Goal: Information Seeking & Learning: Learn about a topic

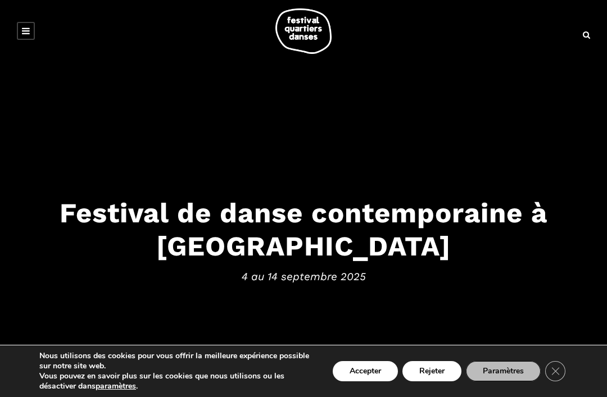
click at [359, 377] on button "Accepter" at bounding box center [364, 371] width 65 height 20
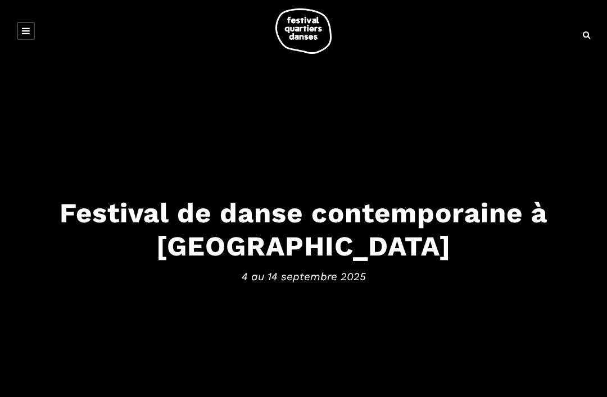
click at [33, 22] on link at bounding box center [26, 31] width 18 height 18
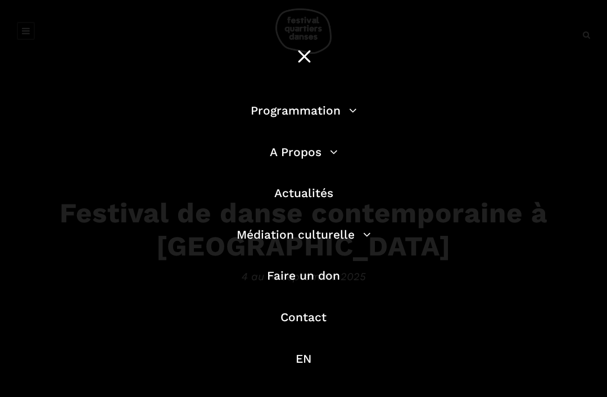
click at [344, 116] on link "Programmation" at bounding box center [303, 110] width 106 height 14
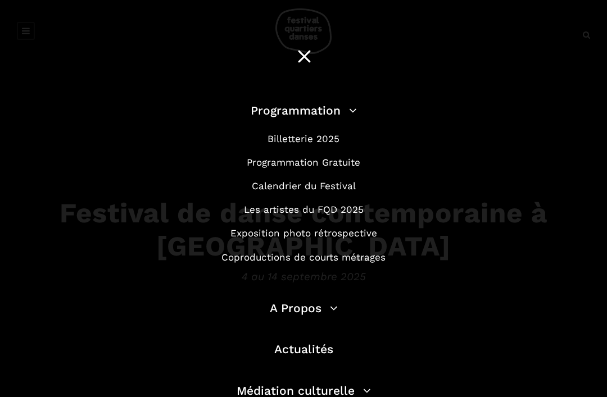
click at [328, 144] on link "Billetterie 2025" at bounding box center [303, 138] width 72 height 11
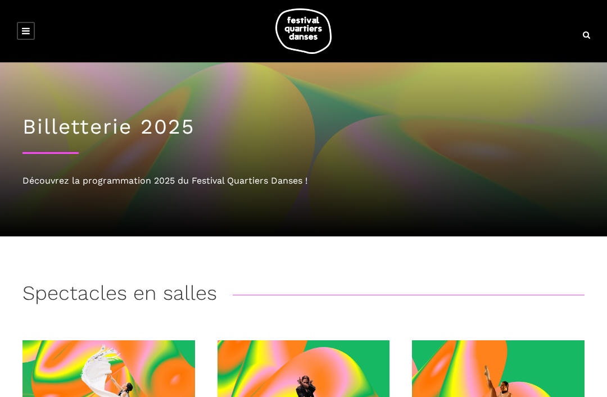
click at [21, 39] on link at bounding box center [26, 31] width 18 height 18
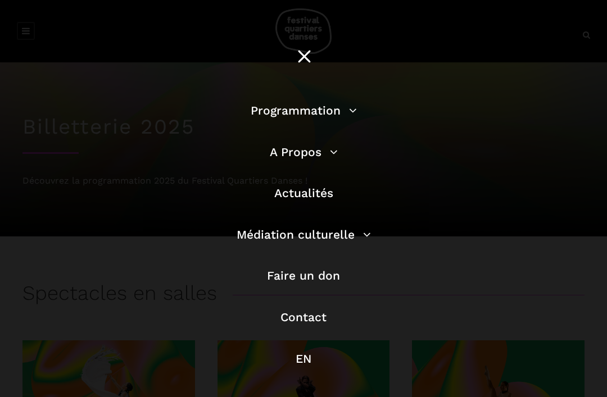
click at [347, 115] on link "Programmation" at bounding box center [303, 110] width 106 height 14
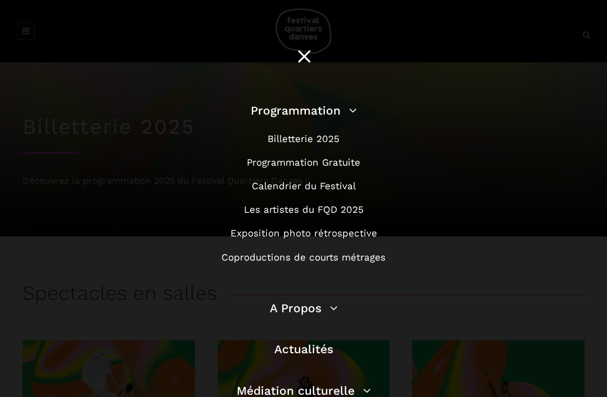
click at [338, 165] on link "Programmation Gratuite" at bounding box center [303, 162] width 113 height 11
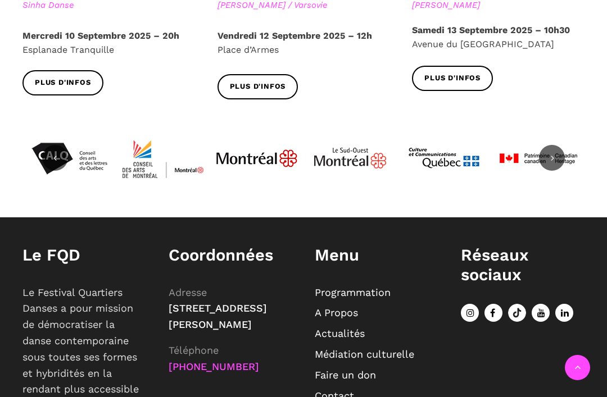
scroll to position [1436, 0]
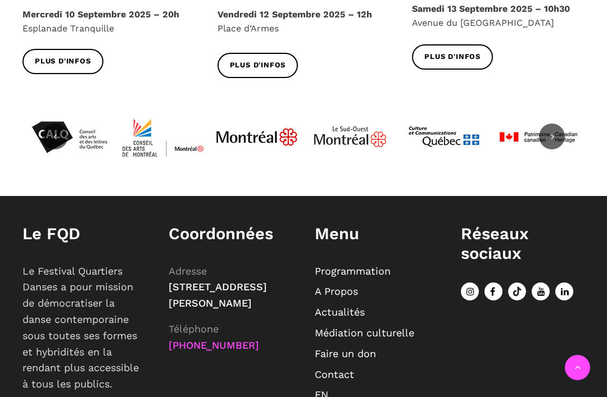
click at [323, 389] on link "EN" at bounding box center [321, 395] width 13 height 12
